Goal: Navigation & Orientation: Find specific page/section

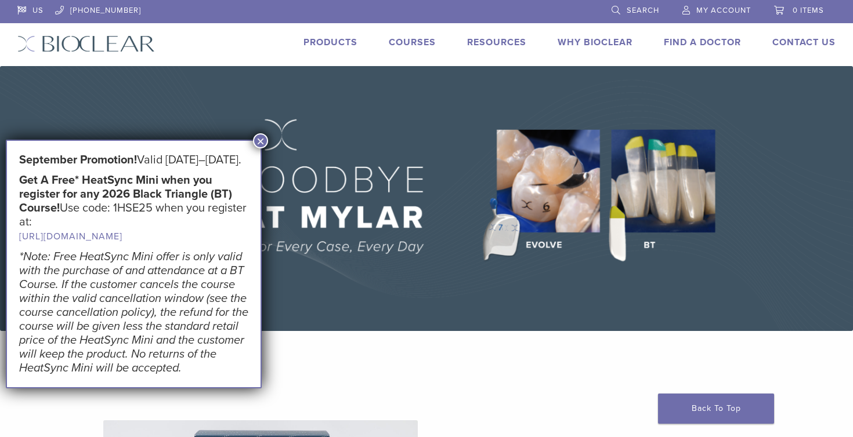
click at [701, 43] on link "Find A Doctor" at bounding box center [702, 43] width 77 height 12
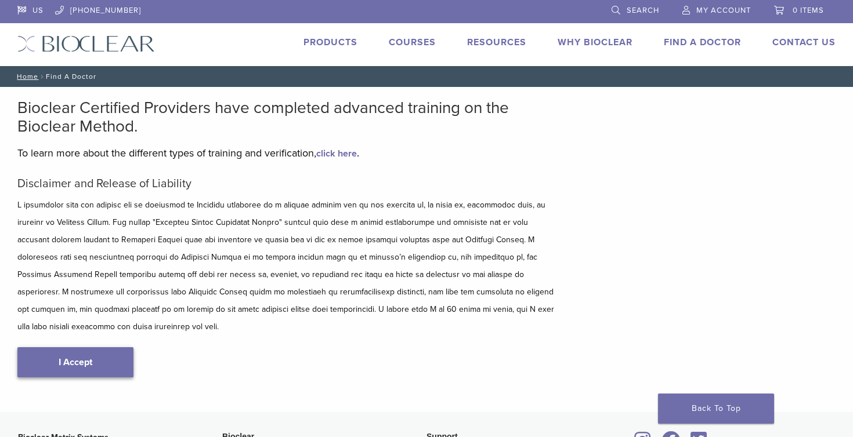
click at [99, 347] on link "I Accept" at bounding box center [75, 362] width 116 height 30
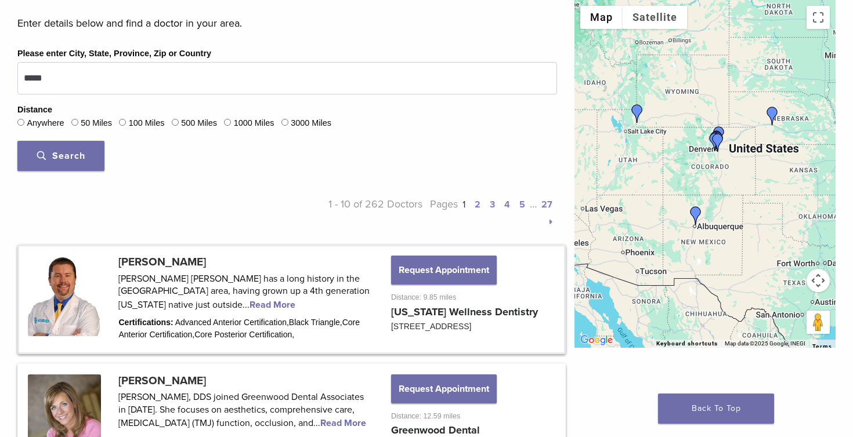
scroll to position [411, 0]
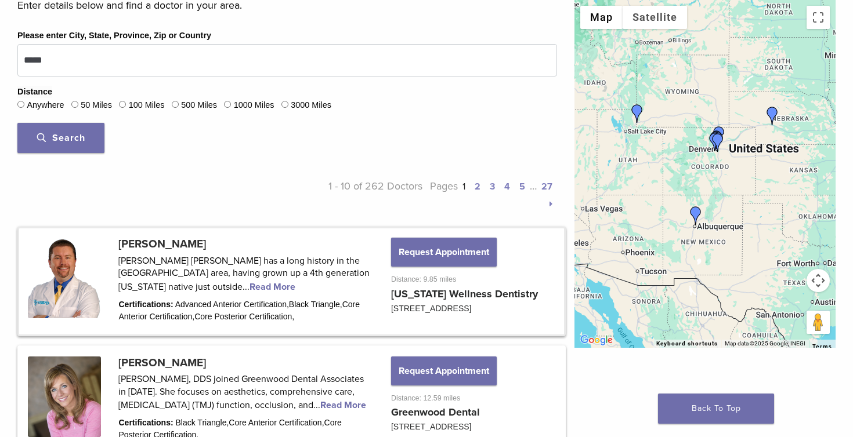
click at [180, 240] on link at bounding box center [291, 282] width 545 height 106
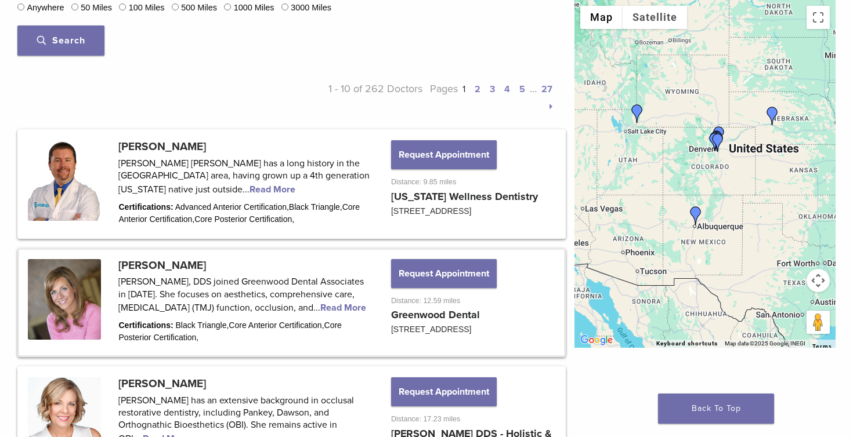
click at [136, 269] on link at bounding box center [291, 303] width 545 height 106
click at [191, 145] on link at bounding box center [291, 184] width 545 height 106
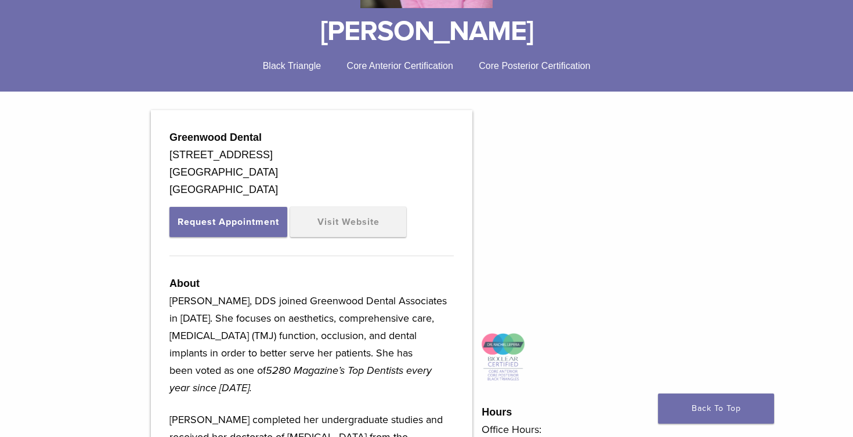
scroll to position [280, 0]
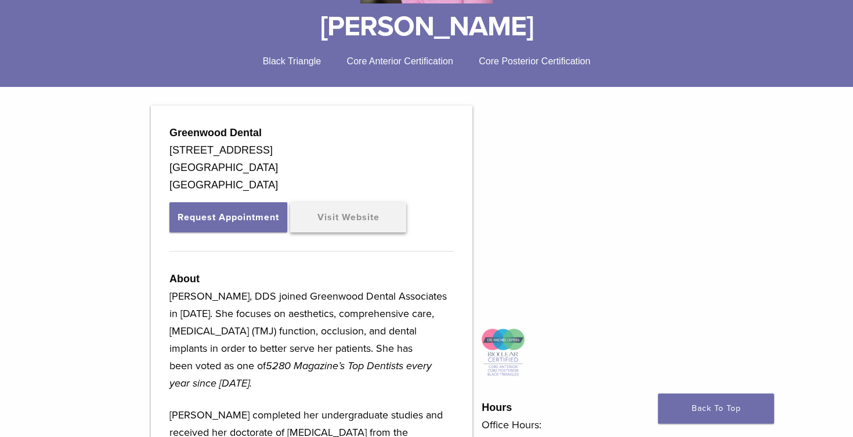
click at [336, 225] on link "Visit Website" at bounding box center [348, 217] width 116 height 30
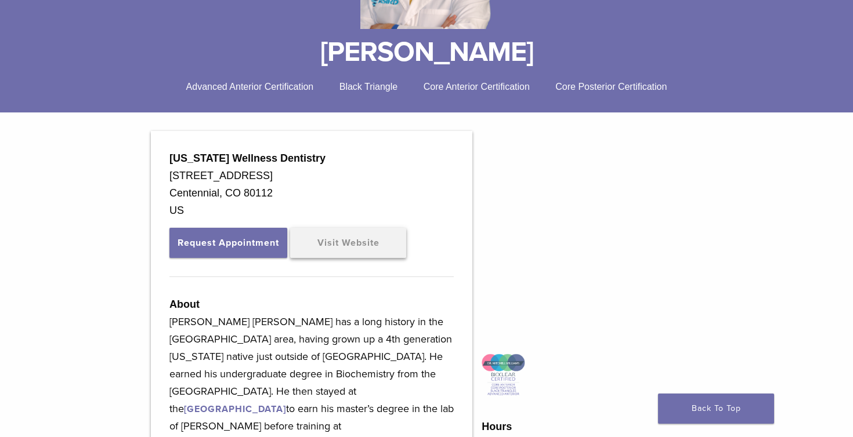
scroll to position [281, 0]
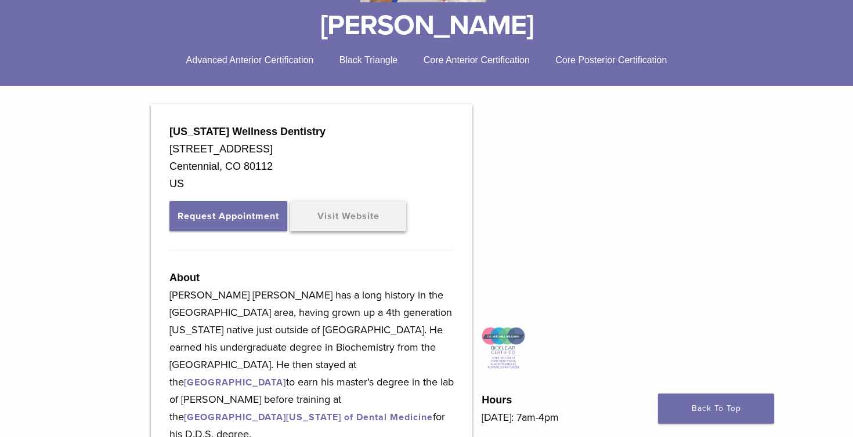
click at [353, 216] on link "Visit Website" at bounding box center [348, 216] width 116 height 30
